Goal: Register for event/course

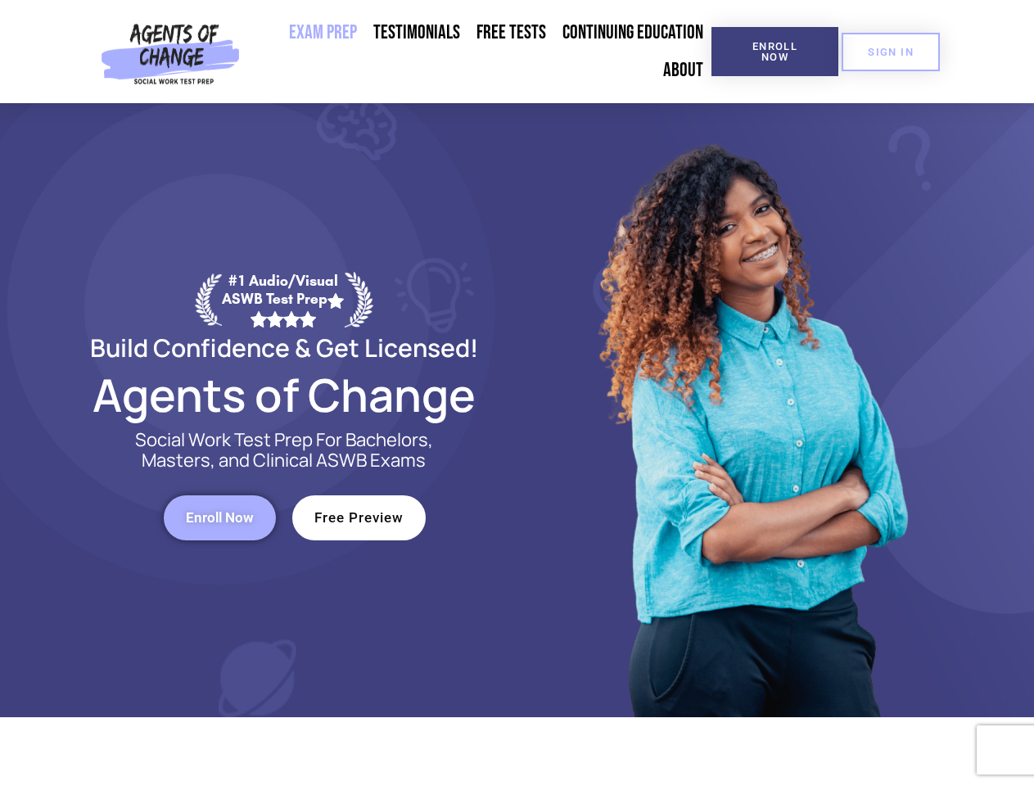
click at [517, 393] on div at bounding box center [750, 410] width 467 height 614
click at [774, 52] on span "Enroll Now" at bounding box center [775, 51] width 75 height 21
click at [891, 52] on span "SIGN IN" at bounding box center [891, 52] width 46 height 11
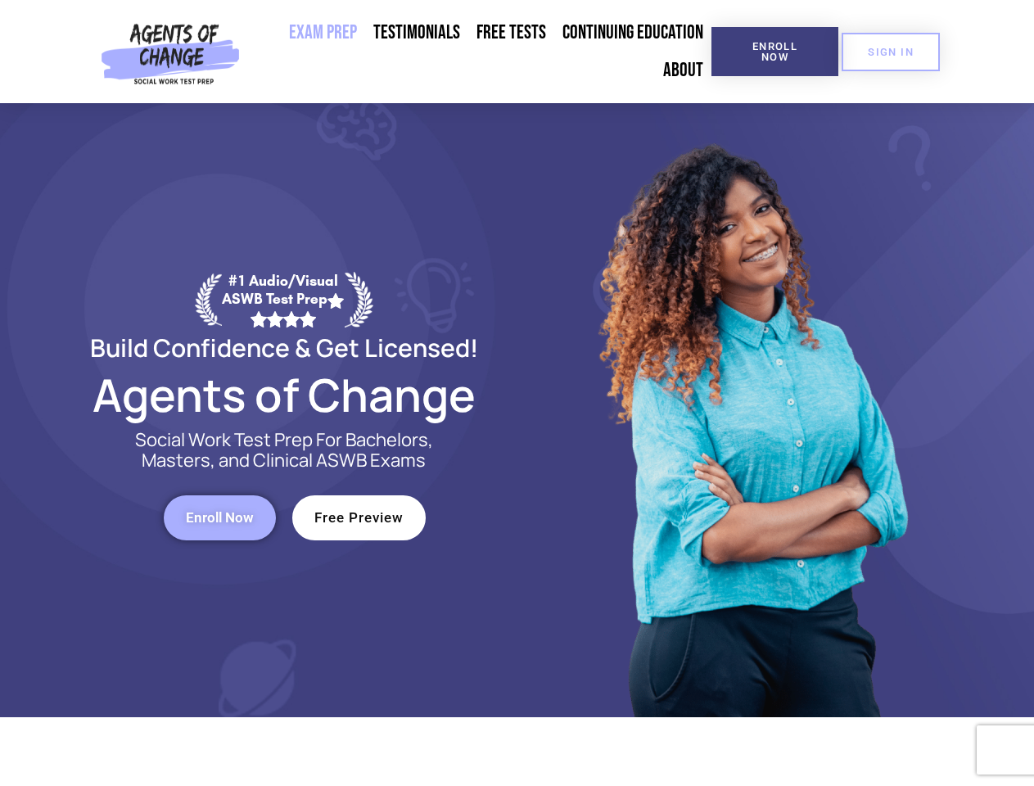
click at [219, 517] on span "Enroll Now" at bounding box center [220, 518] width 68 height 14
click at [359, 517] on span "Free Preview" at bounding box center [358, 518] width 89 height 14
